Goal: Task Accomplishment & Management: Manage account settings

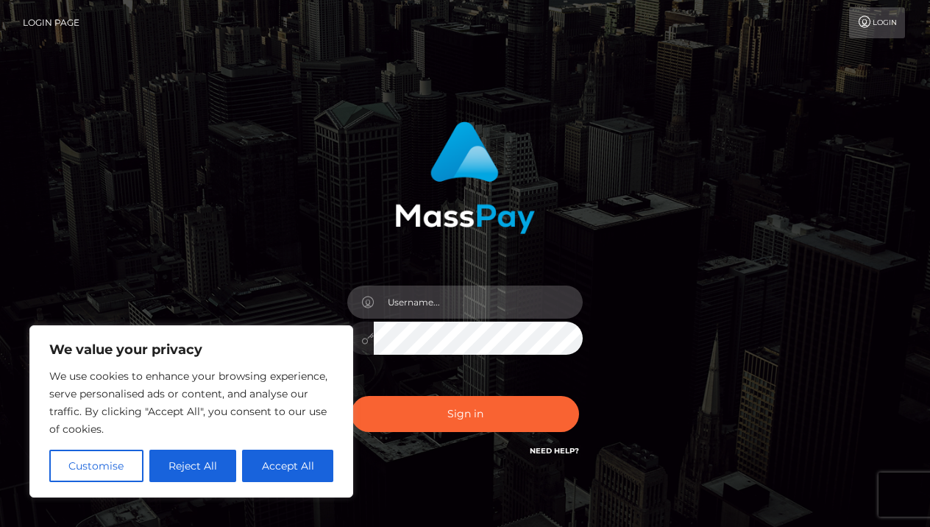
type input "Youngsanta6@gmail.com"
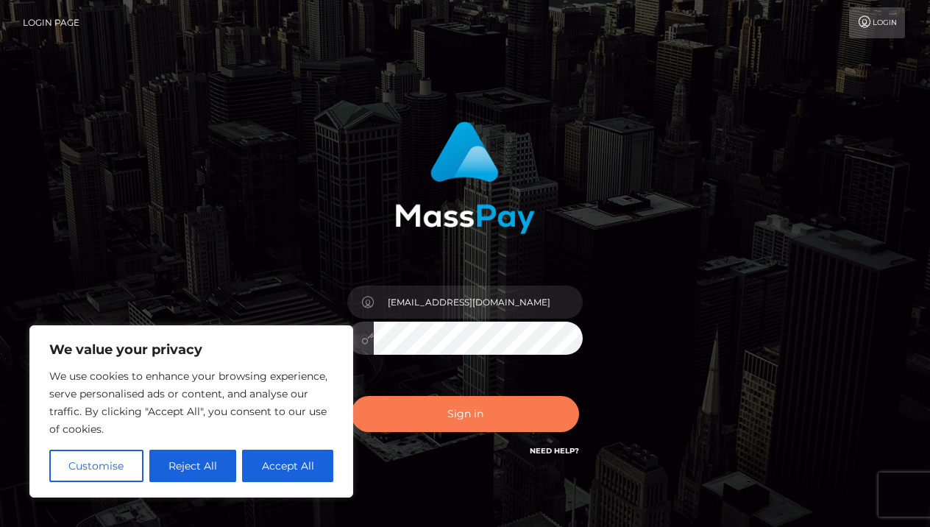
click at [483, 410] on button "Sign in" at bounding box center [465, 414] width 228 height 36
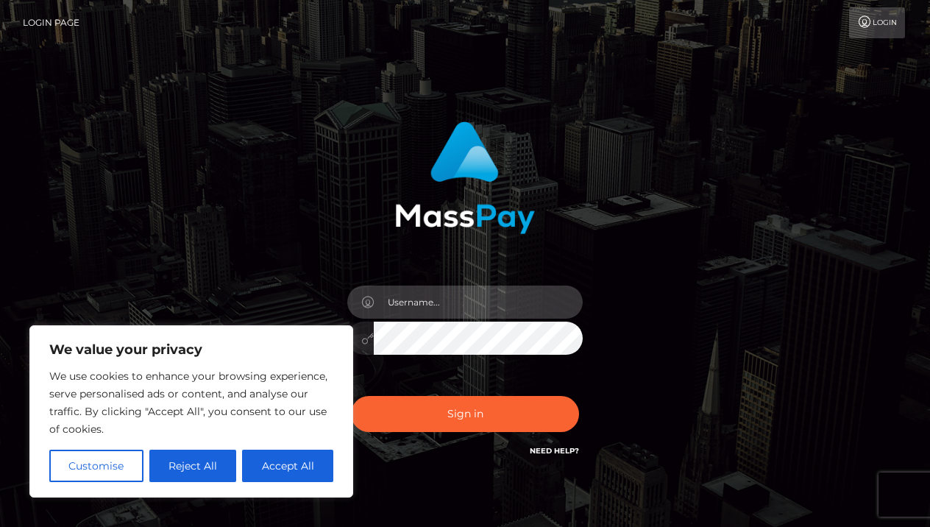
type input "[EMAIL_ADDRESS][DOMAIN_NAME]"
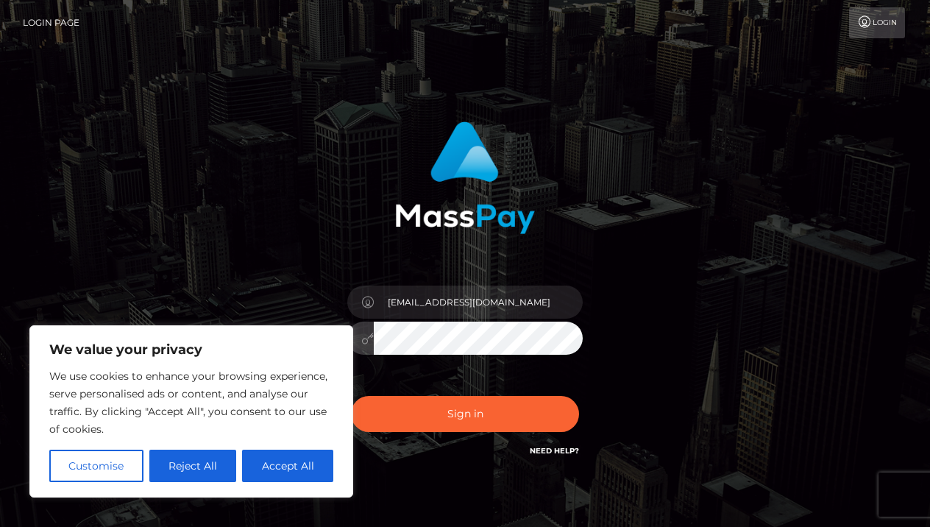
click at [465, 414] on button "Sign in" at bounding box center [465, 414] width 228 height 36
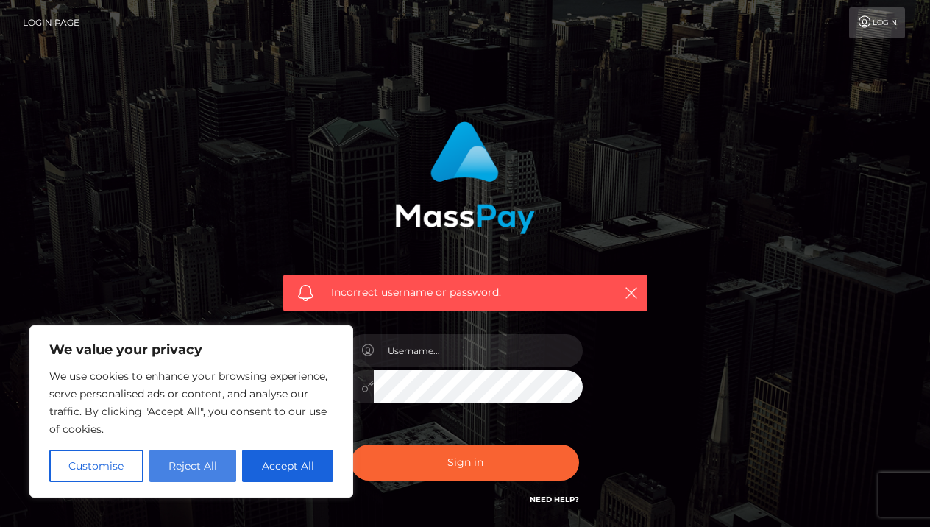
click at [188, 465] on button "Reject All" at bounding box center [193, 466] width 88 height 32
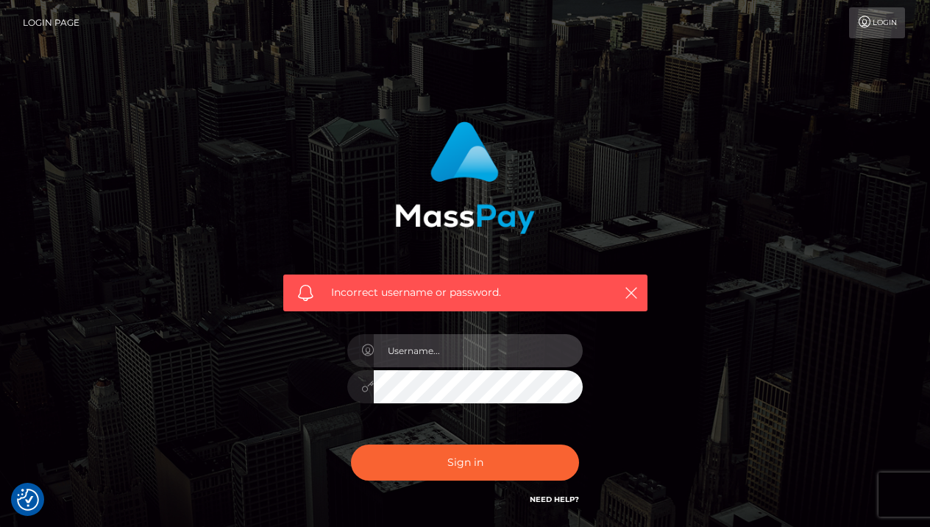
click at [440, 351] on input "text" at bounding box center [478, 350] width 209 height 33
type input "[EMAIL_ADDRESS][DOMAIN_NAME]"
click at [465, 461] on button "Sign in" at bounding box center [465, 463] width 228 height 36
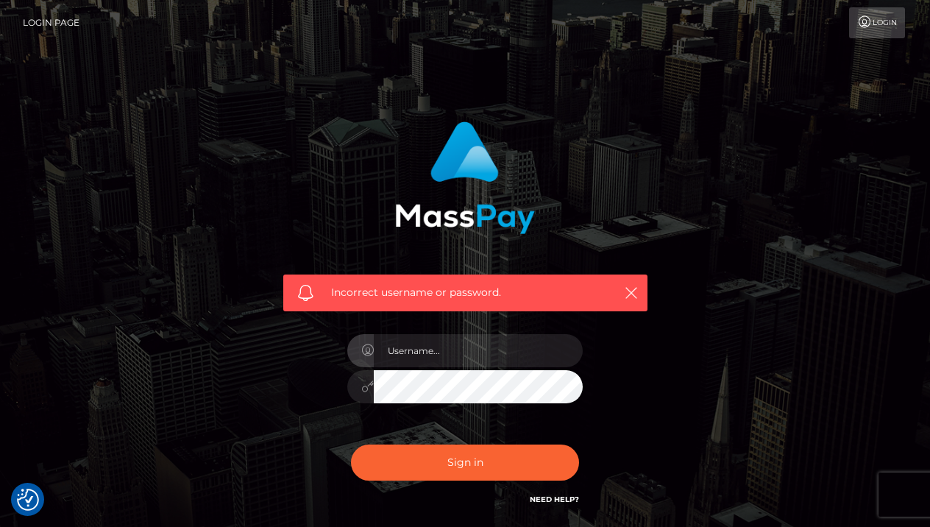
click at [641, 277] on div "Incorrect username or password." at bounding box center [465, 293] width 364 height 37
click at [634, 291] on icon "button" at bounding box center [631, 293] width 15 height 15
click at [640, 285] on div "Incorrect username or password." at bounding box center [465, 293] width 364 height 37
click at [627, 289] on icon "button" at bounding box center [631, 293] width 15 height 15
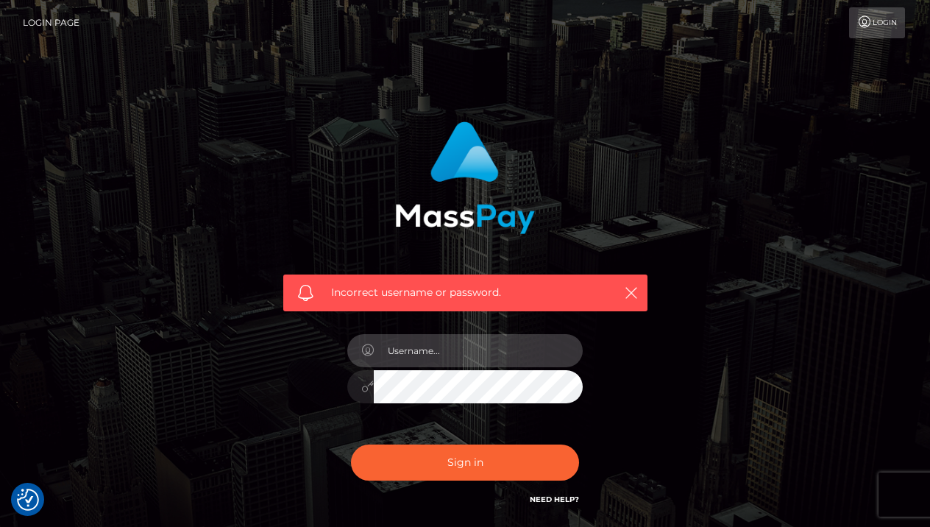
click at [473, 363] on input "text" at bounding box center [478, 350] width 209 height 33
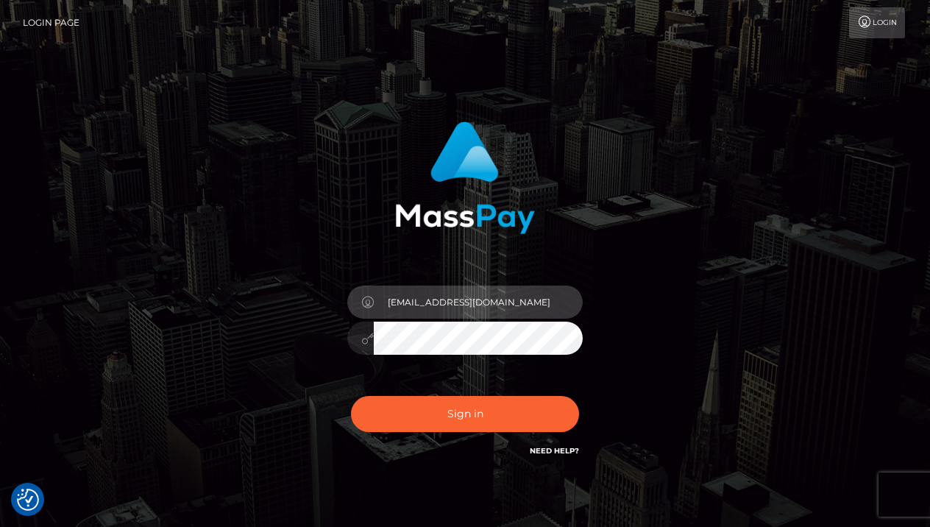
type input "[EMAIL_ADDRESS][DOMAIN_NAME]"
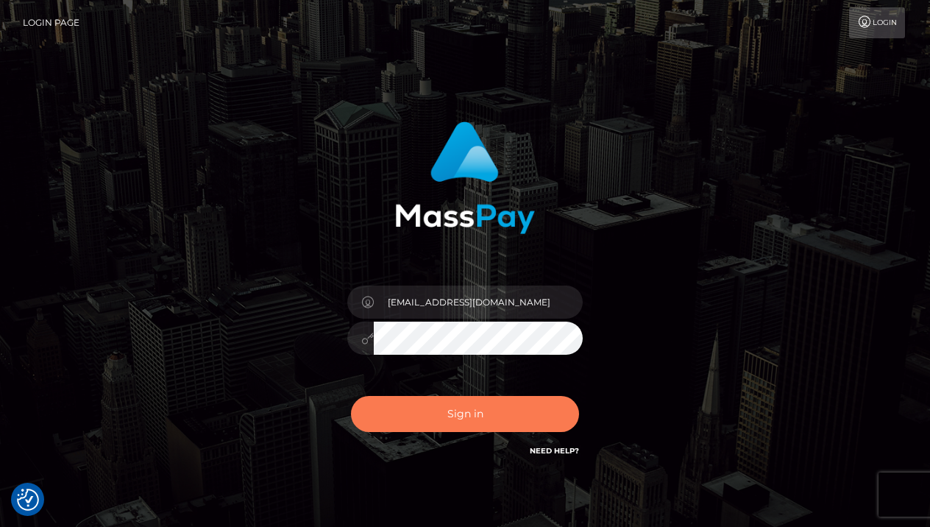
click at [535, 397] on button "Sign in" at bounding box center [465, 414] width 228 height 36
